Goal: Transaction & Acquisition: Book appointment/travel/reservation

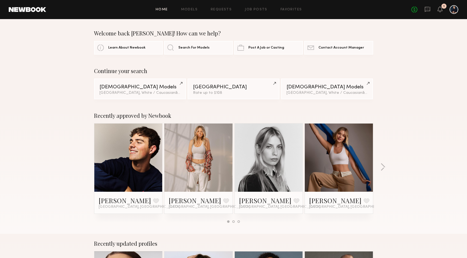
drag, startPoint x: 214, startPoint y: 11, endPoint x: 205, endPoint y: 11, distance: 8.8
click at [214, 11] on link "Requests" at bounding box center [221, 10] width 21 height 4
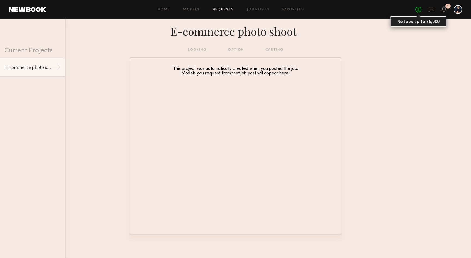
click at [419, 11] on link "No fees up to $5,000" at bounding box center [418, 10] width 6 height 6
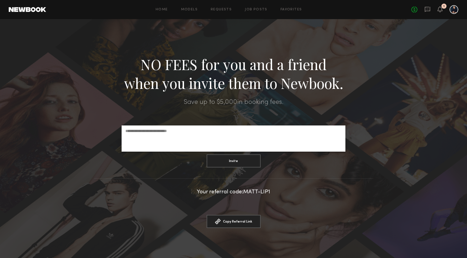
click at [230, 13] on div "Home Models Requests Job Posts Favorites Sign Out No fees up to $5,000 1" at bounding box center [252, 9] width 412 height 9
click at [227, 10] on link "Requests" at bounding box center [221, 10] width 21 height 4
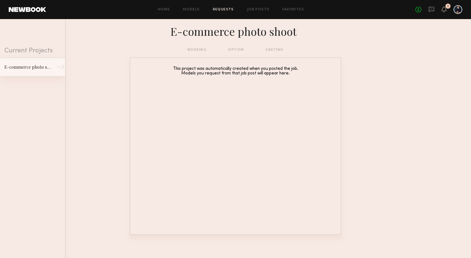
drag, startPoint x: 39, startPoint y: 67, endPoint x: 47, endPoint y: 67, distance: 7.6
click at [40, 67] on div "E-commerce photo shoot" at bounding box center [27, 67] width 47 height 7
click at [198, 49] on div "booking option casting" at bounding box center [235, 50] width 96 height 6
click at [263, 12] on div "Home Models Requests Job Posts Favorites Sign Out No fees up to $5,000 1" at bounding box center [254, 9] width 416 height 9
click at [263, 10] on link "Job Posts" at bounding box center [258, 10] width 23 height 4
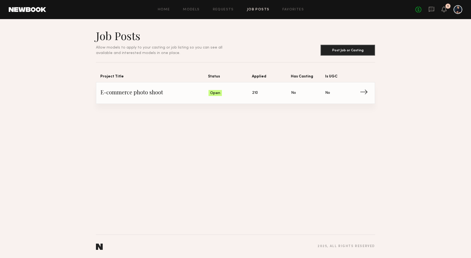
click at [150, 92] on span "E-commerce photo shoot" at bounding box center [155, 93] width 108 height 8
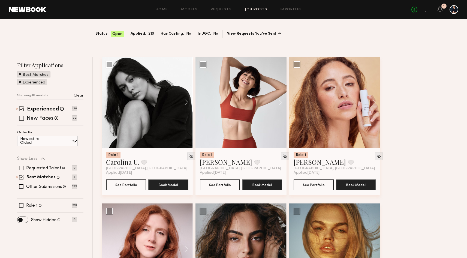
scroll to position [31, 0]
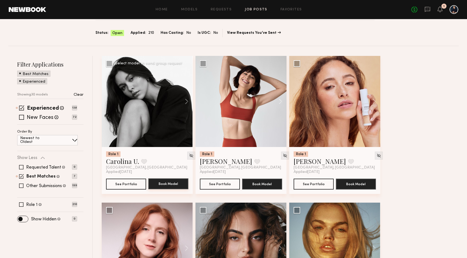
click at [165, 181] on button "Book Model" at bounding box center [168, 183] width 40 height 11
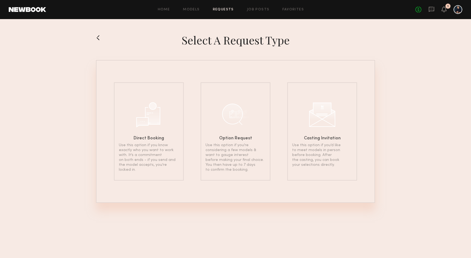
click at [100, 37] on button at bounding box center [100, 37] width 9 height 9
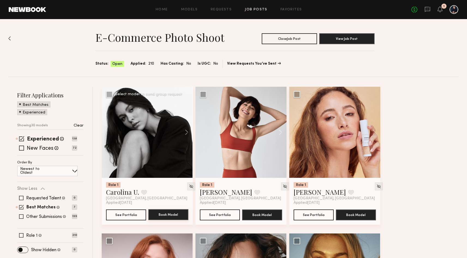
click at [175, 214] on button "Book Model" at bounding box center [168, 214] width 40 height 11
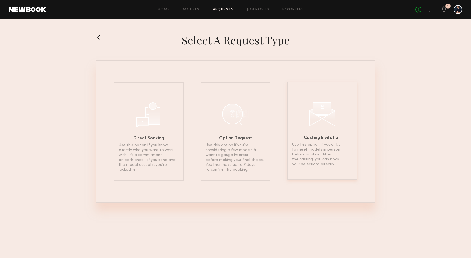
click at [325, 153] on p "Use this option if you’d like to meet models in person before booking. After th…" at bounding box center [322, 154] width 60 height 25
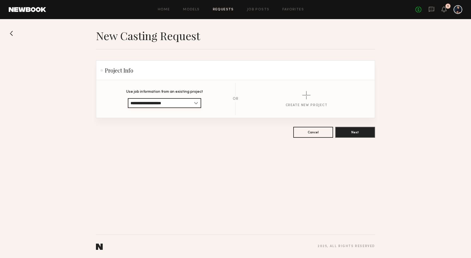
click at [191, 102] on input "**********" at bounding box center [164, 103] width 73 height 10
click at [351, 135] on button "Next" at bounding box center [355, 131] width 40 height 11
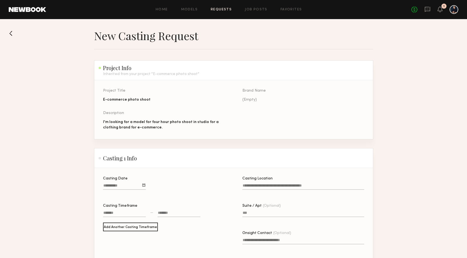
click at [14, 34] on button at bounding box center [13, 33] width 9 height 9
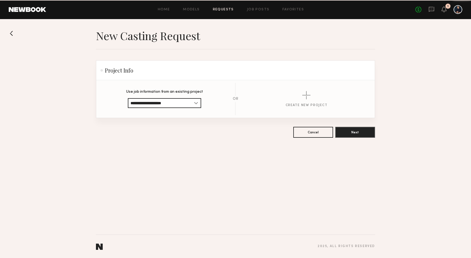
click at [14, 34] on button at bounding box center [13, 33] width 9 height 9
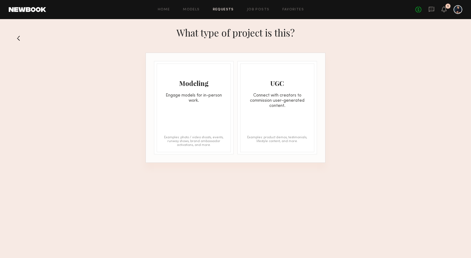
click at [20, 40] on button at bounding box center [20, 38] width 9 height 9
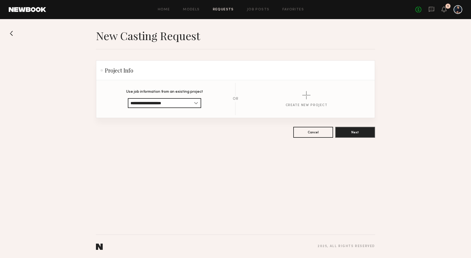
click at [8, 32] on section "**********" at bounding box center [235, 83] width 471 height 109
click at [12, 33] on button at bounding box center [13, 33] width 9 height 9
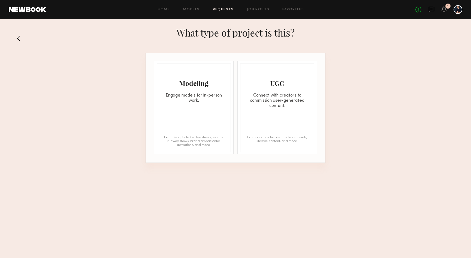
click at [20, 37] on button at bounding box center [20, 38] width 9 height 9
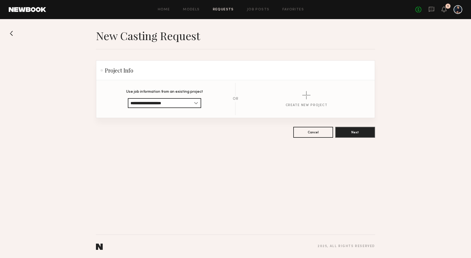
click at [20, 37] on section "**********" at bounding box center [235, 83] width 471 height 109
click at [14, 35] on button at bounding box center [13, 33] width 9 height 9
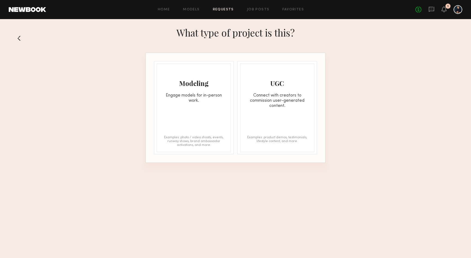
drag, startPoint x: 200, startPoint y: 11, endPoint x: 203, endPoint y: 10, distance: 2.7
click at [200, 11] on div "Home Models Requests Job Posts Favorites Sign Out" at bounding box center [230, 10] width 369 height 4
click at [244, 12] on div "Home Models Requests Job Posts Favorites Sign Out No fees up to $5,000 1" at bounding box center [254, 9] width 416 height 9
click at [258, 9] on link "Job Posts" at bounding box center [258, 10] width 23 height 4
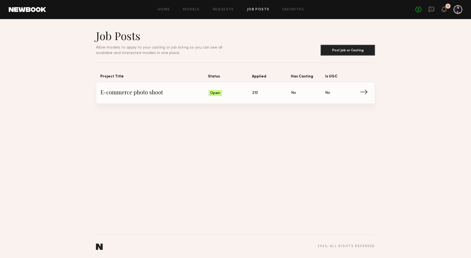
click at [152, 96] on span "E-commerce photo shoot" at bounding box center [155, 93] width 108 height 8
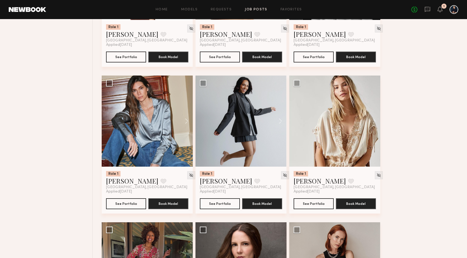
scroll to position [618, 0]
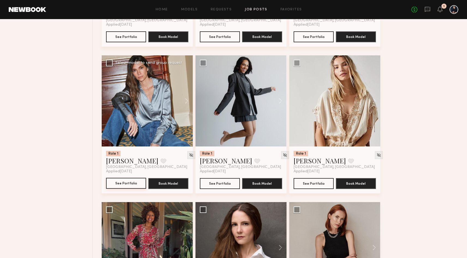
click at [132, 184] on button "See Portfolio" at bounding box center [126, 183] width 40 height 11
click at [143, 132] on div at bounding box center [147, 100] width 91 height 91
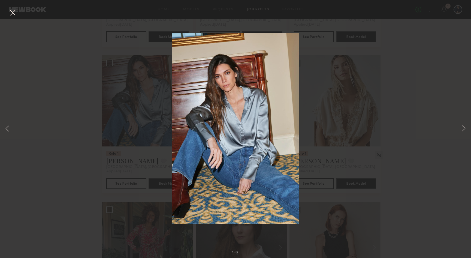
click at [437, 74] on div "1 of 4" at bounding box center [235, 129] width 471 height 258
click at [464, 131] on button at bounding box center [463, 129] width 7 height 206
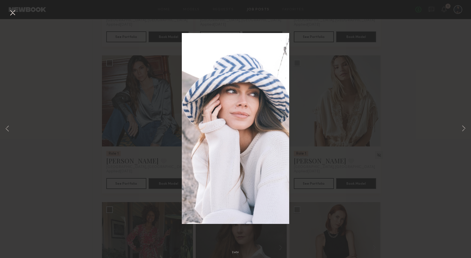
click at [114, 176] on div "2 of 4" at bounding box center [235, 129] width 471 height 258
click at [367, 85] on div "2 of 4" at bounding box center [235, 129] width 471 height 258
click at [15, 15] on button at bounding box center [12, 13] width 9 height 10
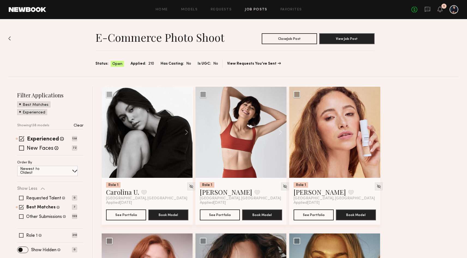
scroll to position [0, 0]
click at [62, 173] on div "Newest to Oldest" at bounding box center [47, 171] width 60 height 10
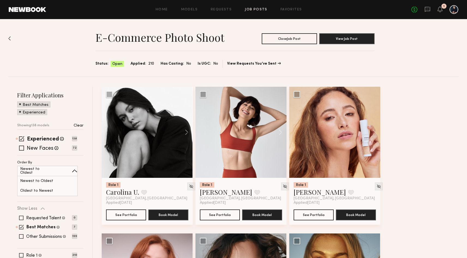
click at [83, 162] on div "Order By Newest to Oldest Newest to Oldest Oldest to Newest" at bounding box center [50, 178] width 66 height 35
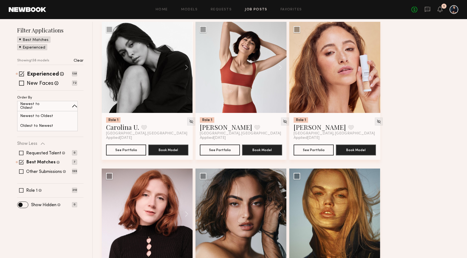
scroll to position [68, 0]
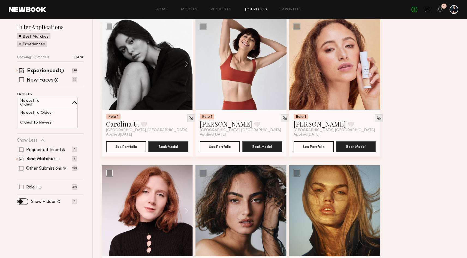
click at [21, 169] on span at bounding box center [21, 168] width 4 height 4
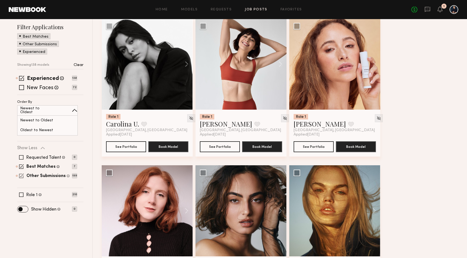
click at [21, 175] on span at bounding box center [21, 175] width 5 height 5
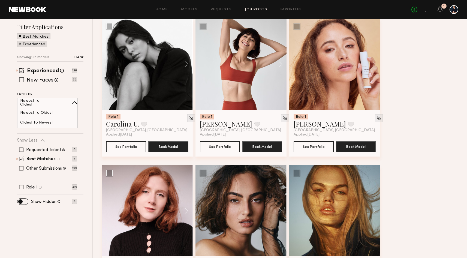
click at [38, 141] on div "Show Less" at bounding box center [50, 140] width 66 height 4
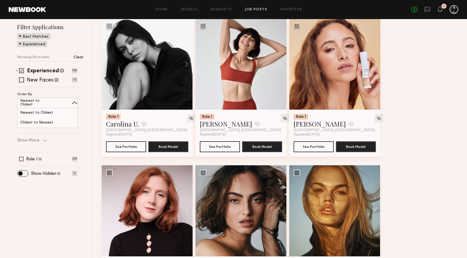
click at [38, 141] on p "Show More" at bounding box center [28, 140] width 22 height 4
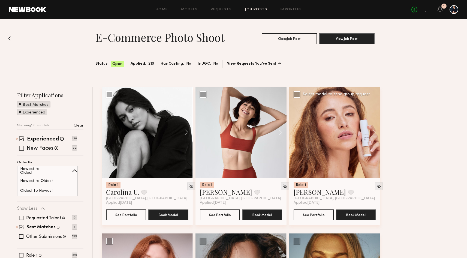
scroll to position [0, 0]
click at [117, 139] on div at bounding box center [147, 131] width 91 height 91
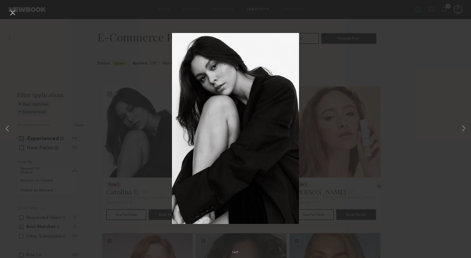
click at [452, 55] on div "1 of 7" at bounding box center [235, 129] width 471 height 258
click at [385, 81] on div "1 of 7" at bounding box center [235, 129] width 471 height 258
click at [11, 12] on button at bounding box center [12, 13] width 9 height 10
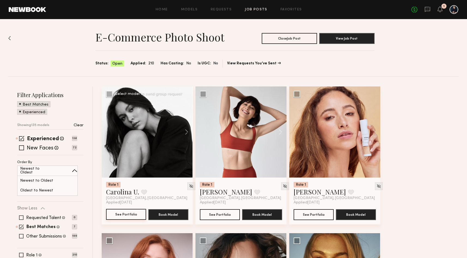
click at [131, 215] on button "See Portfolio" at bounding box center [126, 214] width 40 height 11
click at [209, 217] on button "See Portfolio" at bounding box center [220, 214] width 40 height 11
click at [328, 136] on div at bounding box center [334, 131] width 91 height 91
click at [308, 213] on button "See Portfolio" at bounding box center [313, 214] width 40 height 11
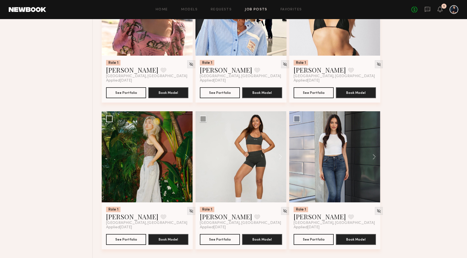
scroll to position [1294, 0]
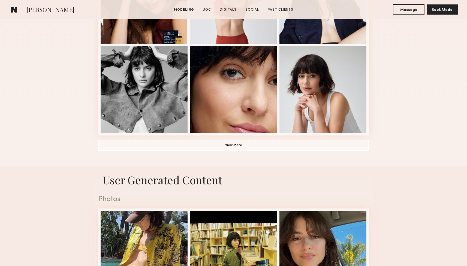
scroll to position [394, 0]
